Goal: Find contact information: Find contact information

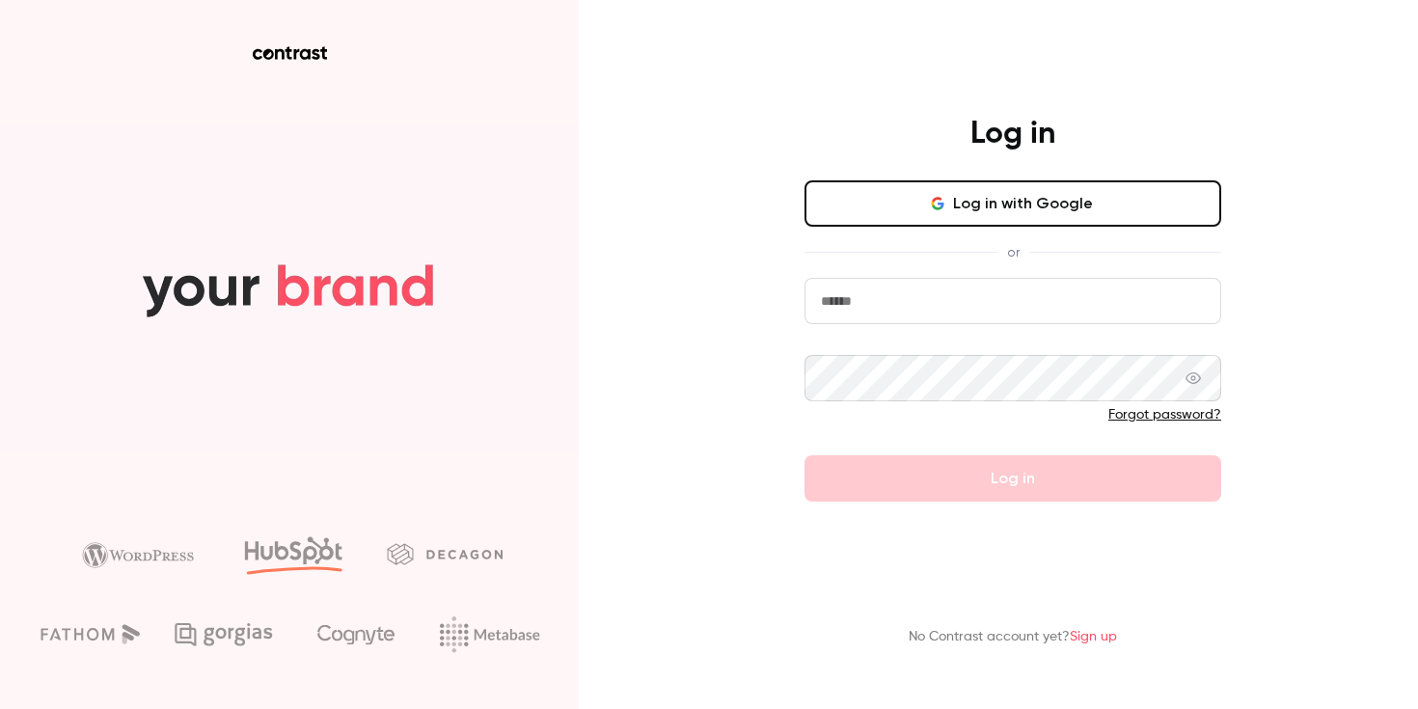
click at [1082, 205] on button "Log in with Google" at bounding box center [1013, 203] width 417 height 46
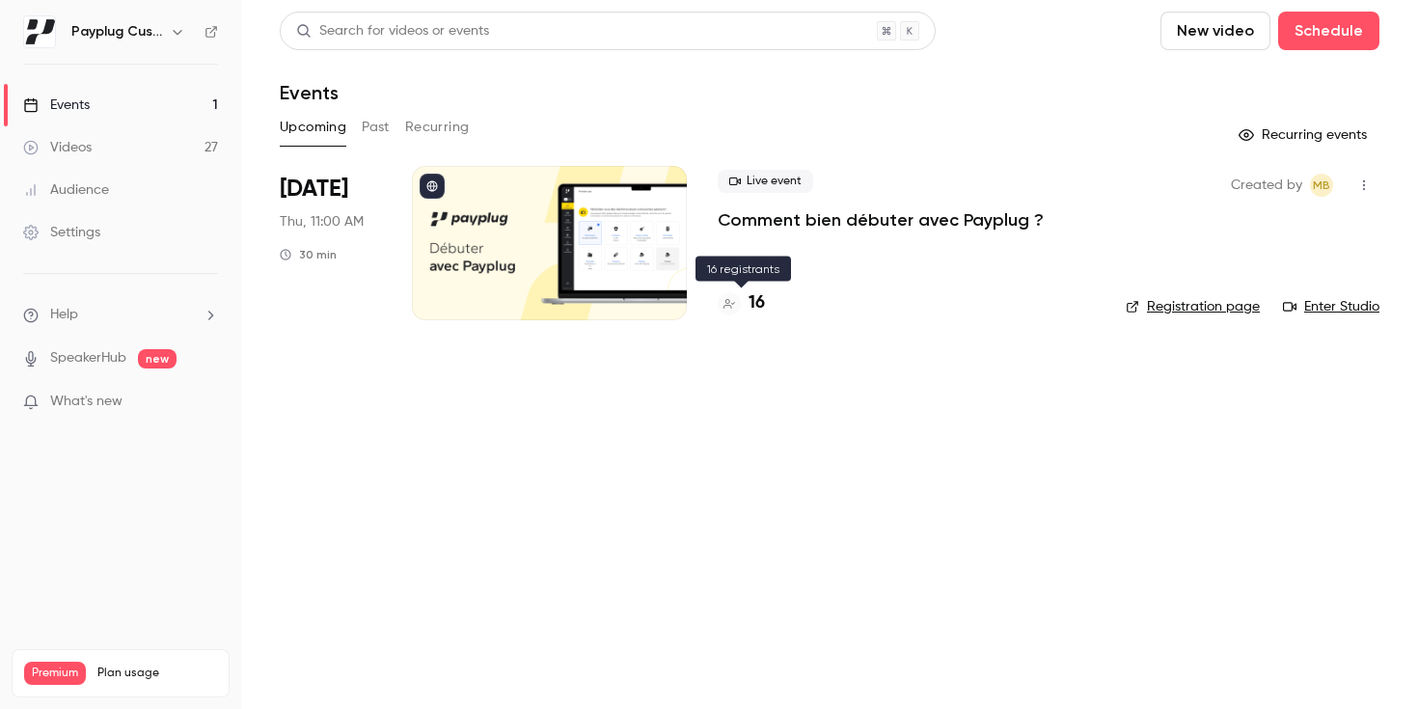
click at [752, 293] on h4 "16" at bounding box center [757, 303] width 16 height 26
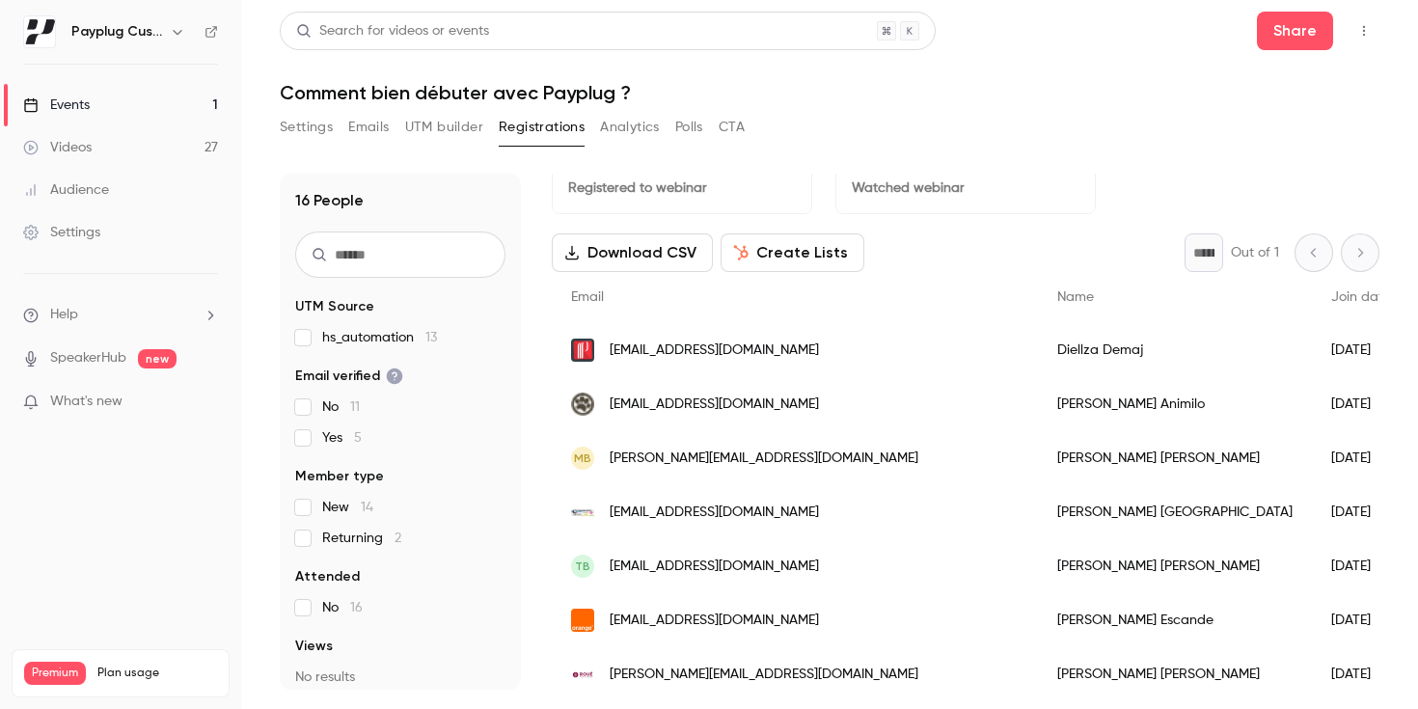
scroll to position [45, 0]
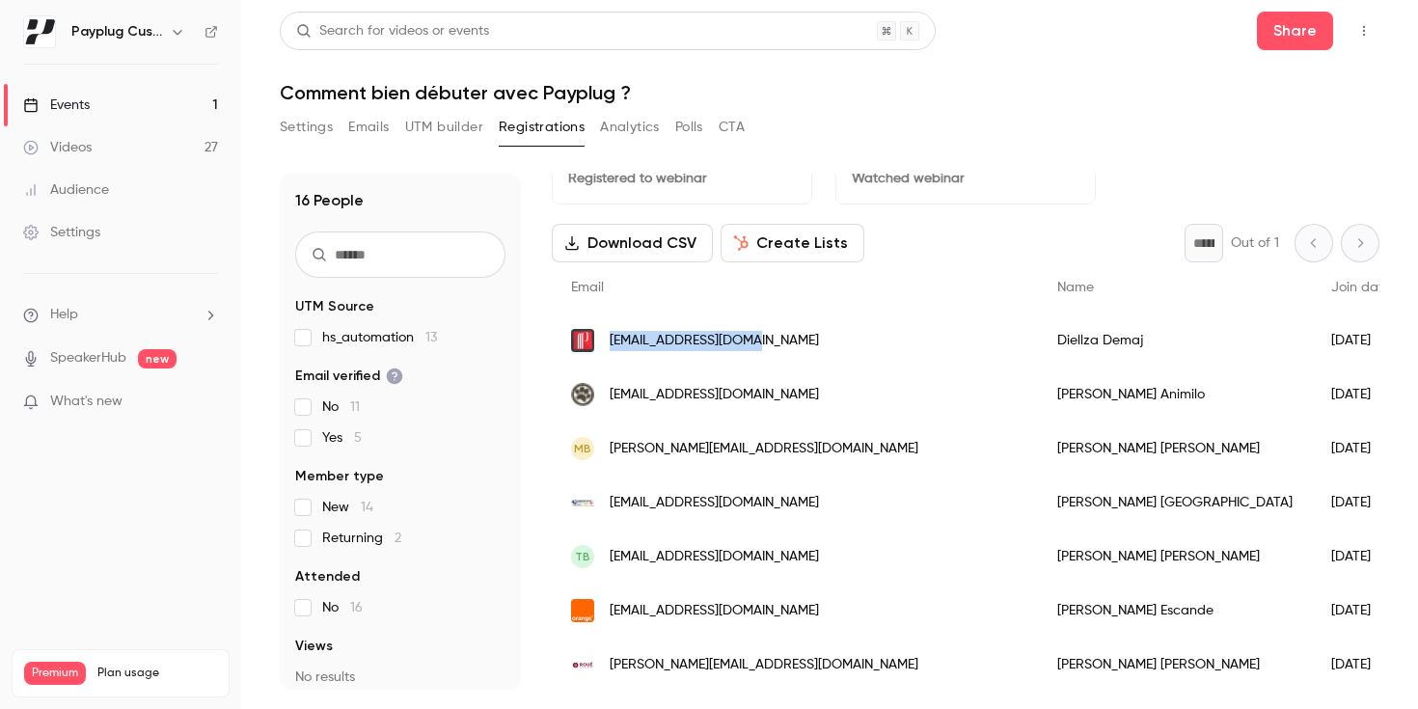
drag, startPoint x: 778, startPoint y: 344, endPoint x: 609, endPoint y: 344, distance: 168.9
click at [609, 344] on div "[EMAIL_ADDRESS][DOMAIN_NAME]" at bounding box center [795, 341] width 486 height 54
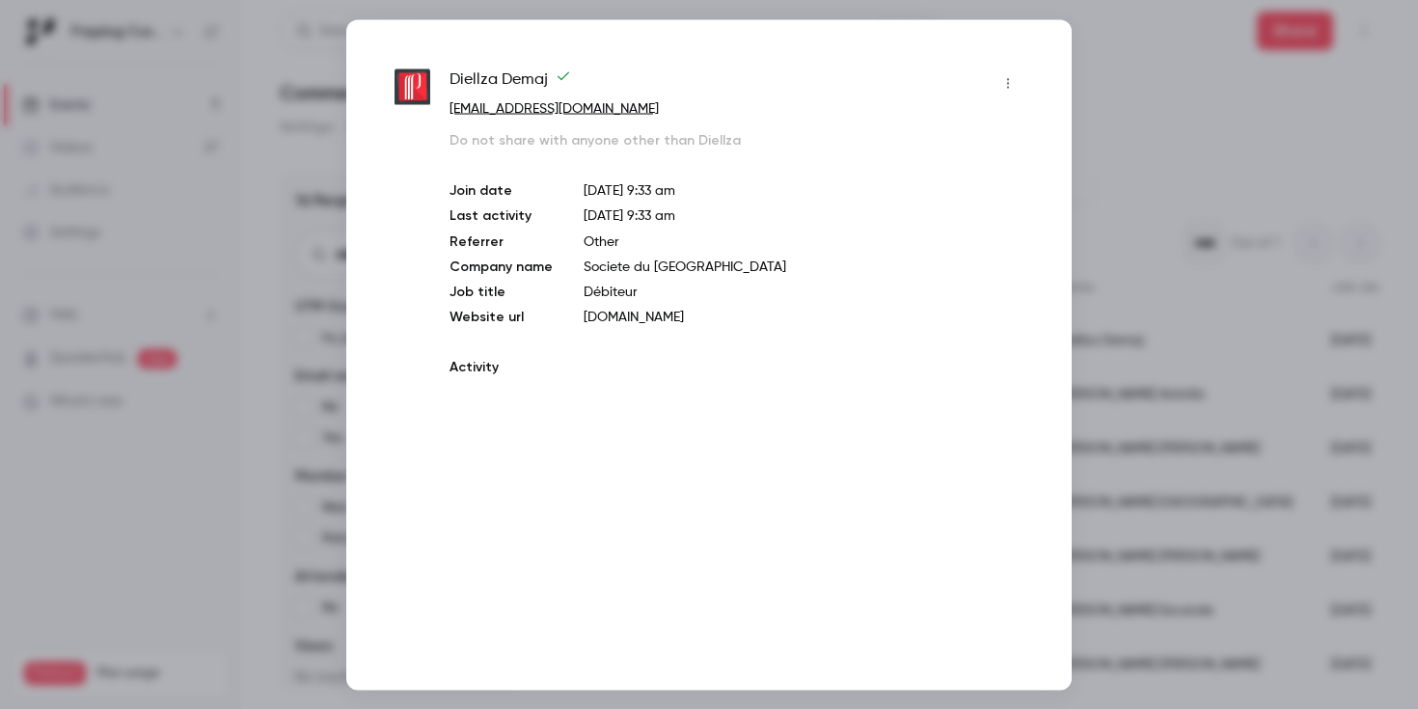
copy span "[EMAIL_ADDRESS][DOMAIN_NAME]"
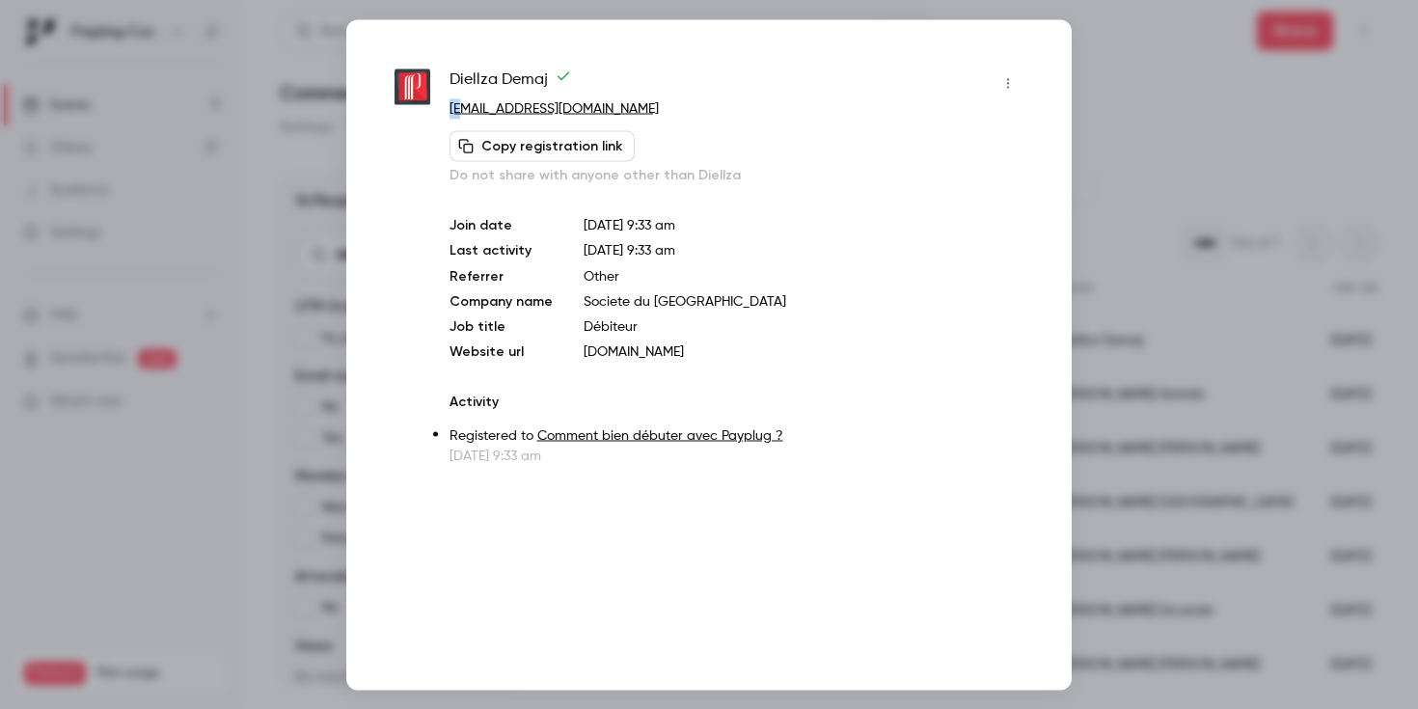
drag, startPoint x: 628, startPoint y: 95, endPoint x: 465, endPoint y: 106, distance: 163.5
click at [465, 106] on div "Diellza Demaj [EMAIL_ADDRESS][DOMAIN_NAME] Copy registration link Do not share …" at bounding box center [737, 126] width 574 height 117
drag, startPoint x: 613, startPoint y: 103, endPoint x: 453, endPoint y: 103, distance: 160.2
click at [453, 103] on p "[EMAIL_ADDRESS][DOMAIN_NAME]" at bounding box center [737, 108] width 574 height 20
copy link "[EMAIL_ADDRESS][DOMAIN_NAME]"
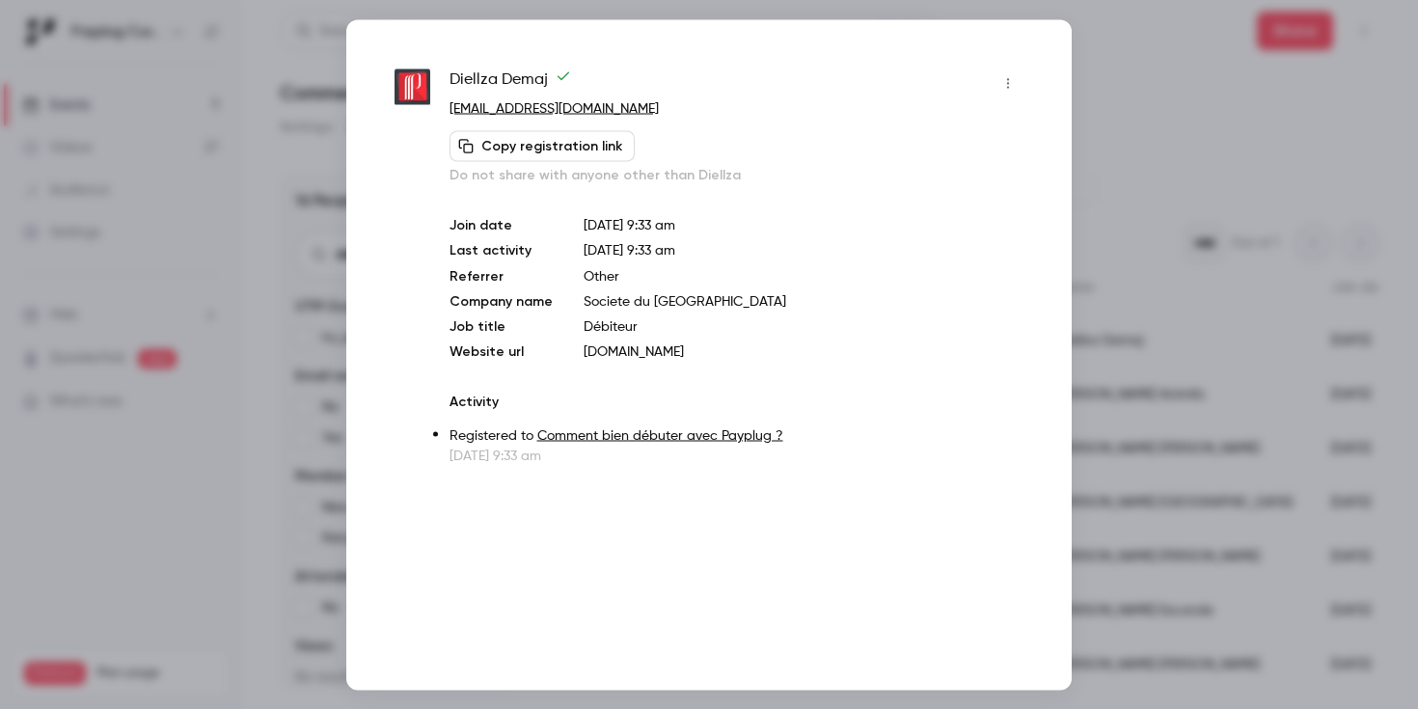
click at [1219, 172] on div at bounding box center [709, 354] width 1418 height 709
